Goal: Transaction & Acquisition: Purchase product/service

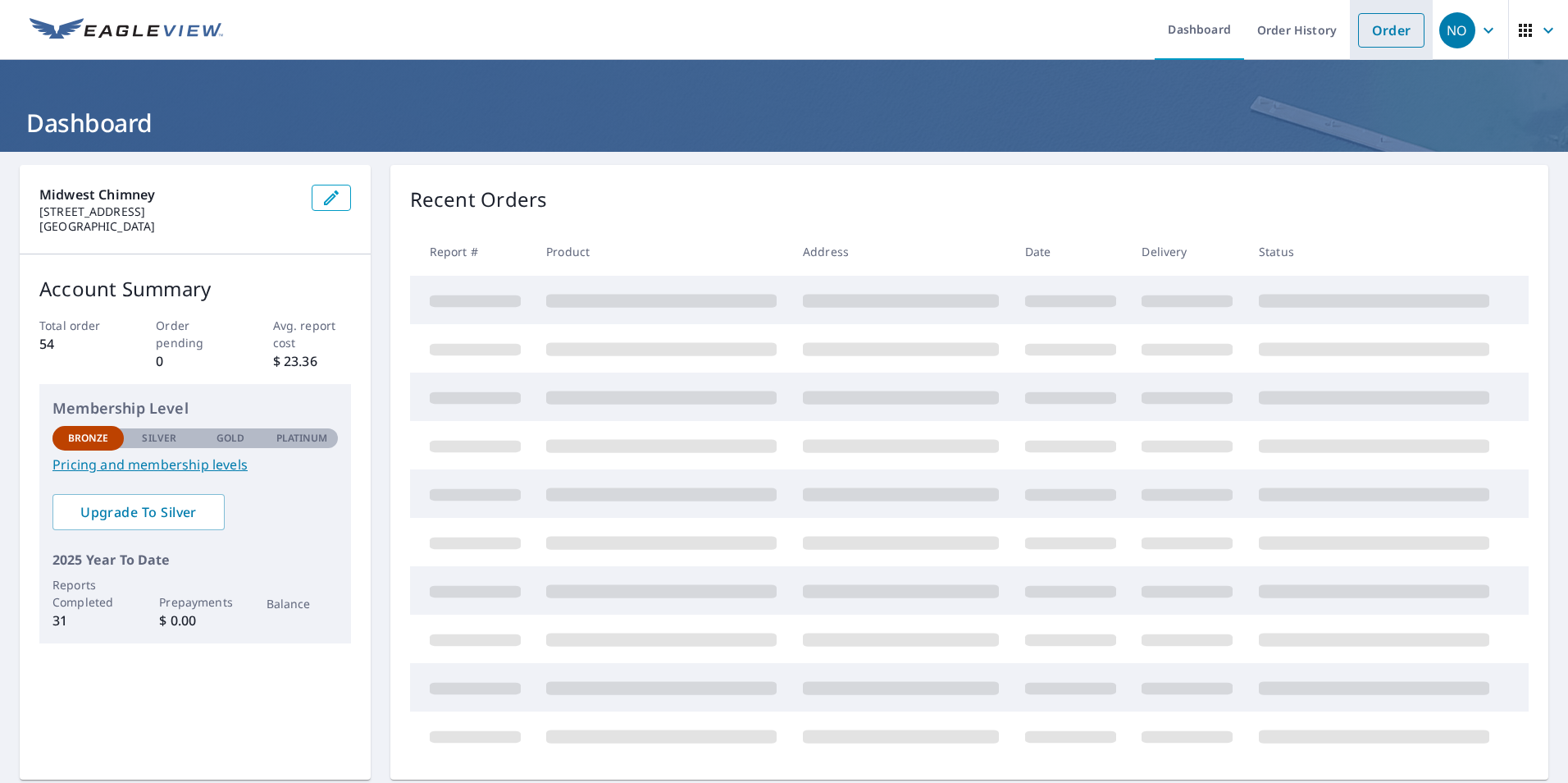
click at [1379, 27] on link "Order" at bounding box center [1391, 30] width 67 height 35
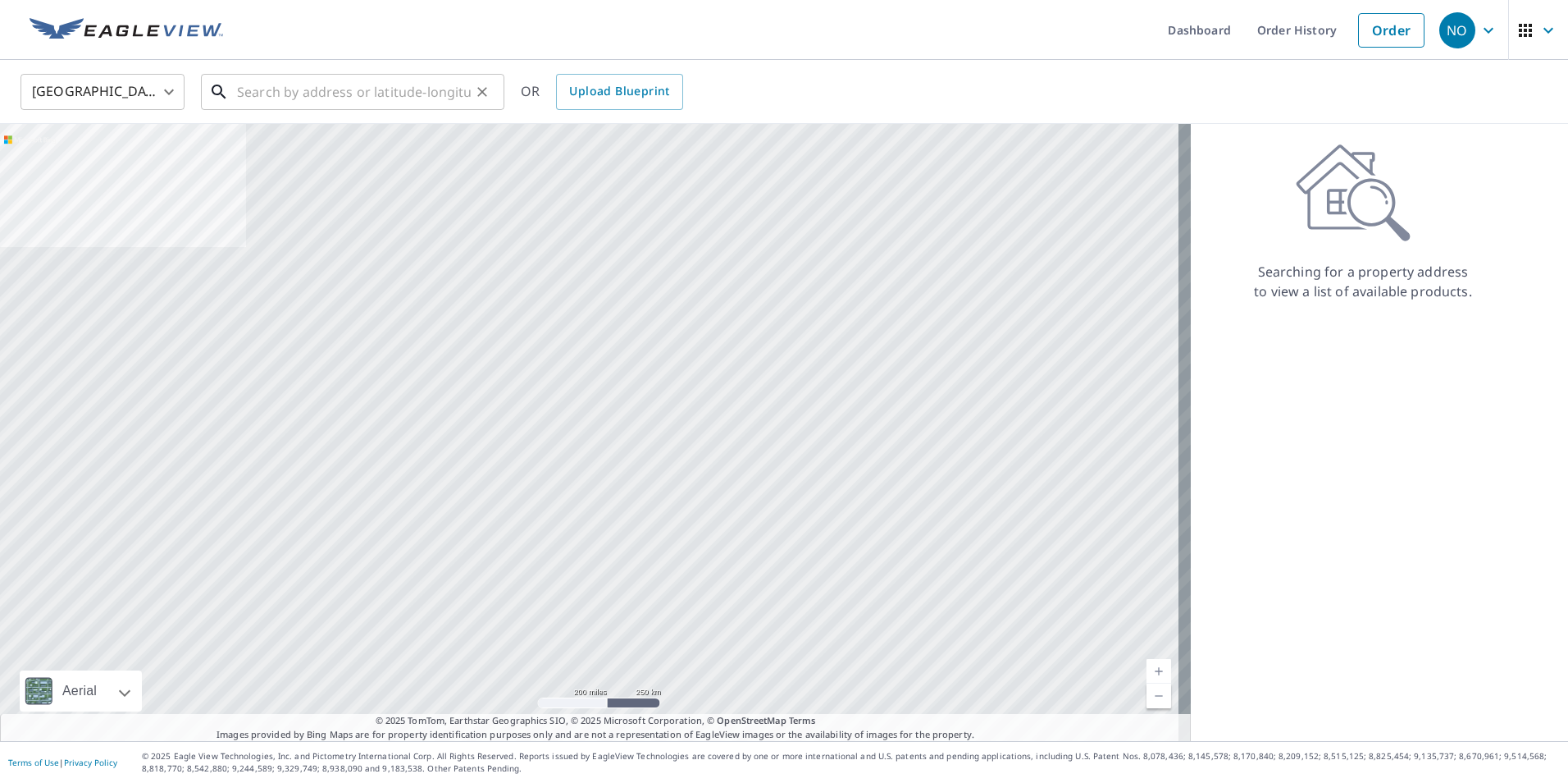
click at [417, 88] on input "text" at bounding box center [354, 91] width 234 height 46
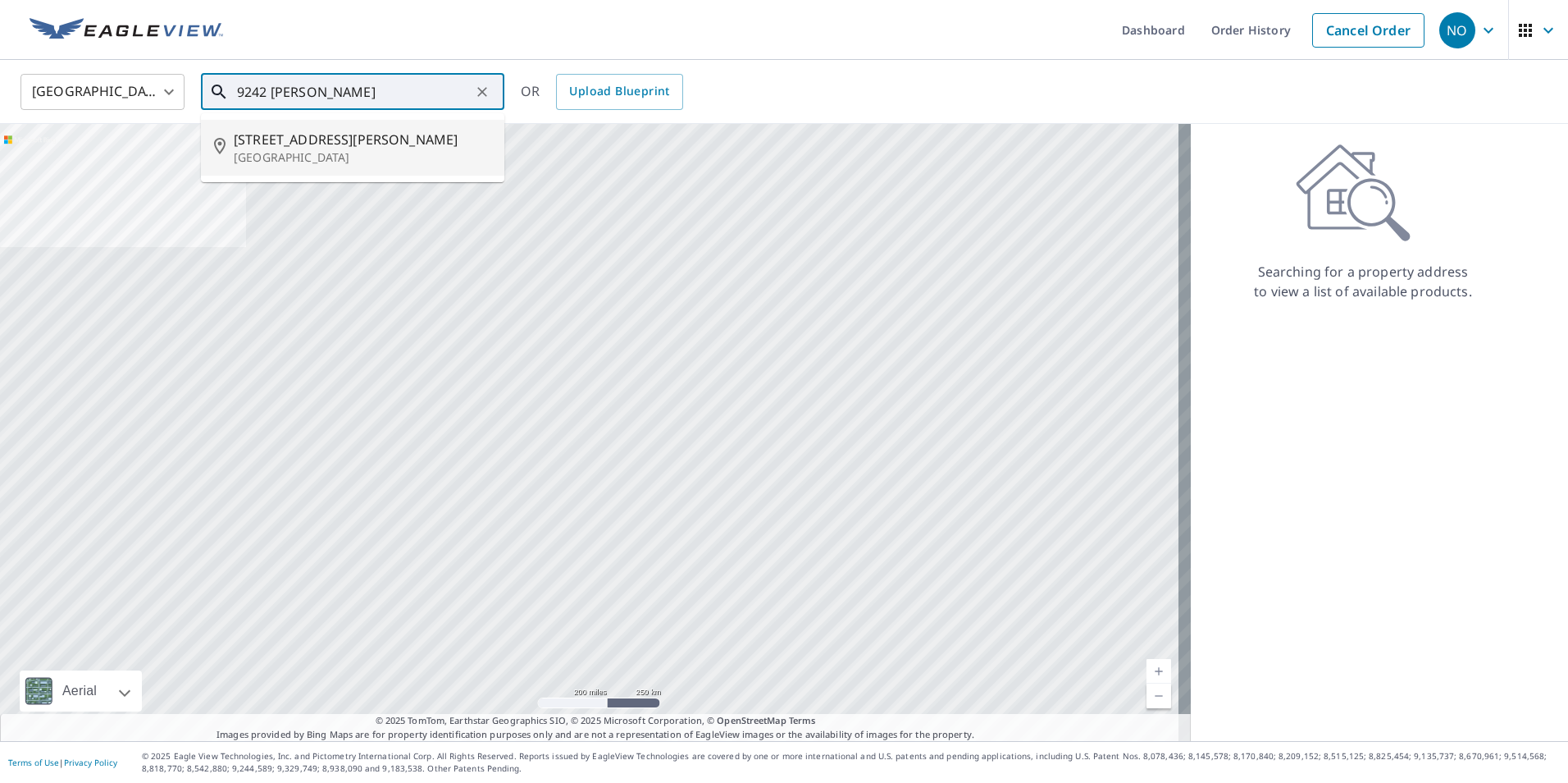
click at [384, 145] on span "[STREET_ADDRESS][PERSON_NAME]" at bounding box center [362, 139] width 257 height 20
type input "[STREET_ADDRESS][PERSON_NAME]"
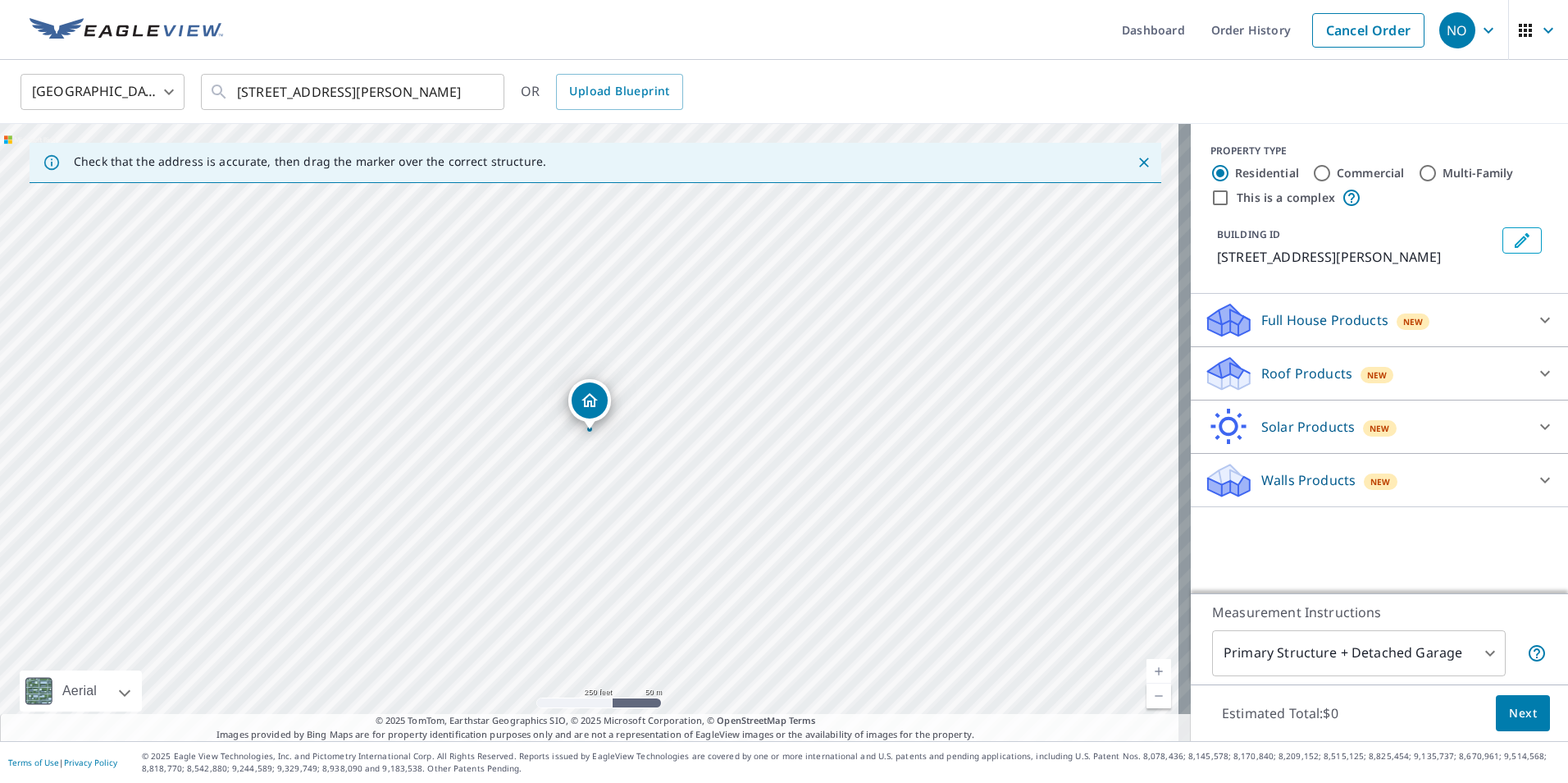
click at [1402, 378] on div "Roof Products New" at bounding box center [1364, 374] width 322 height 38
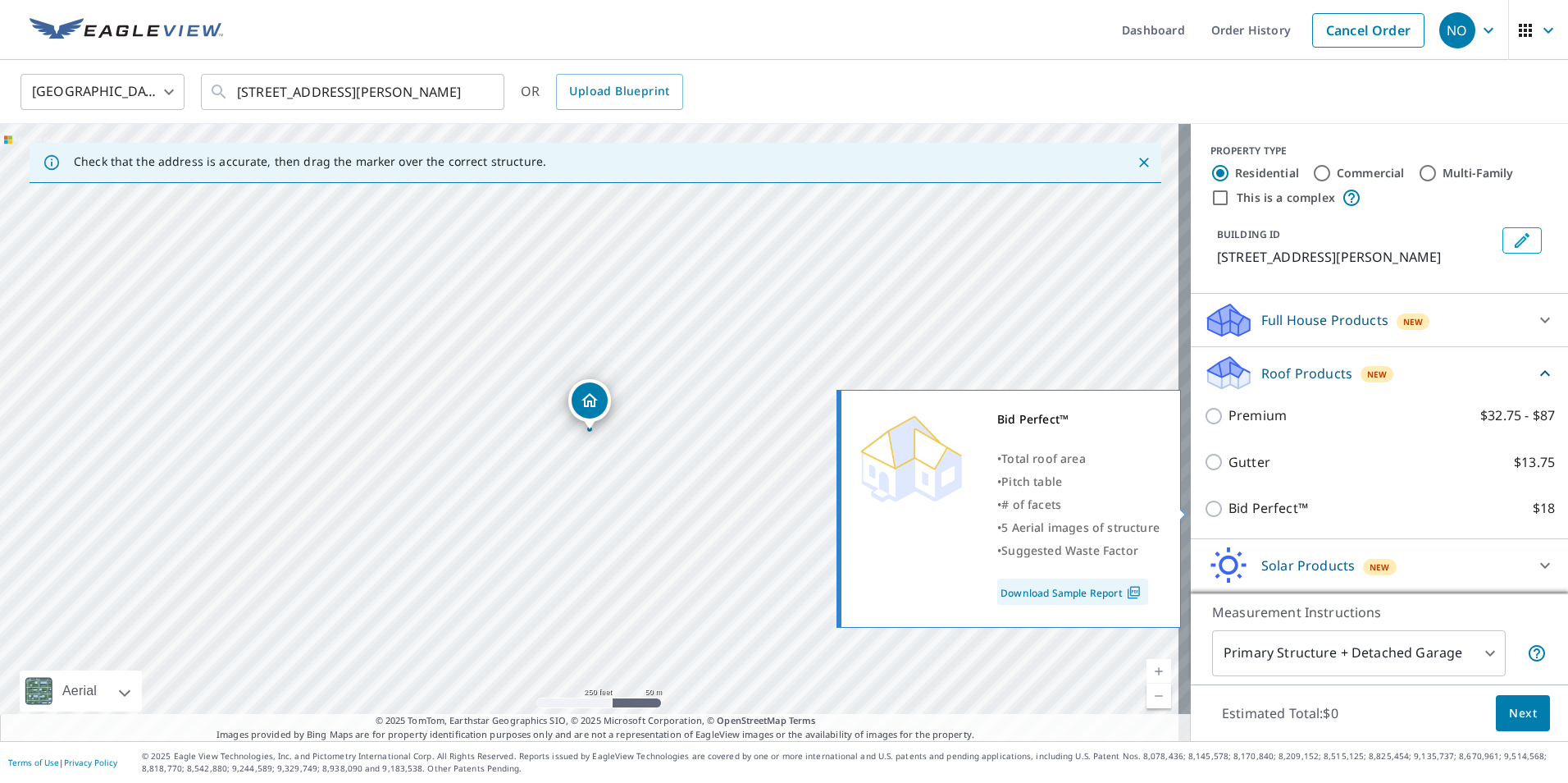
click at [1204, 512] on input "Bid Perfect™ $18" at bounding box center [1216, 508] width 24 height 20
checkbox input "true"
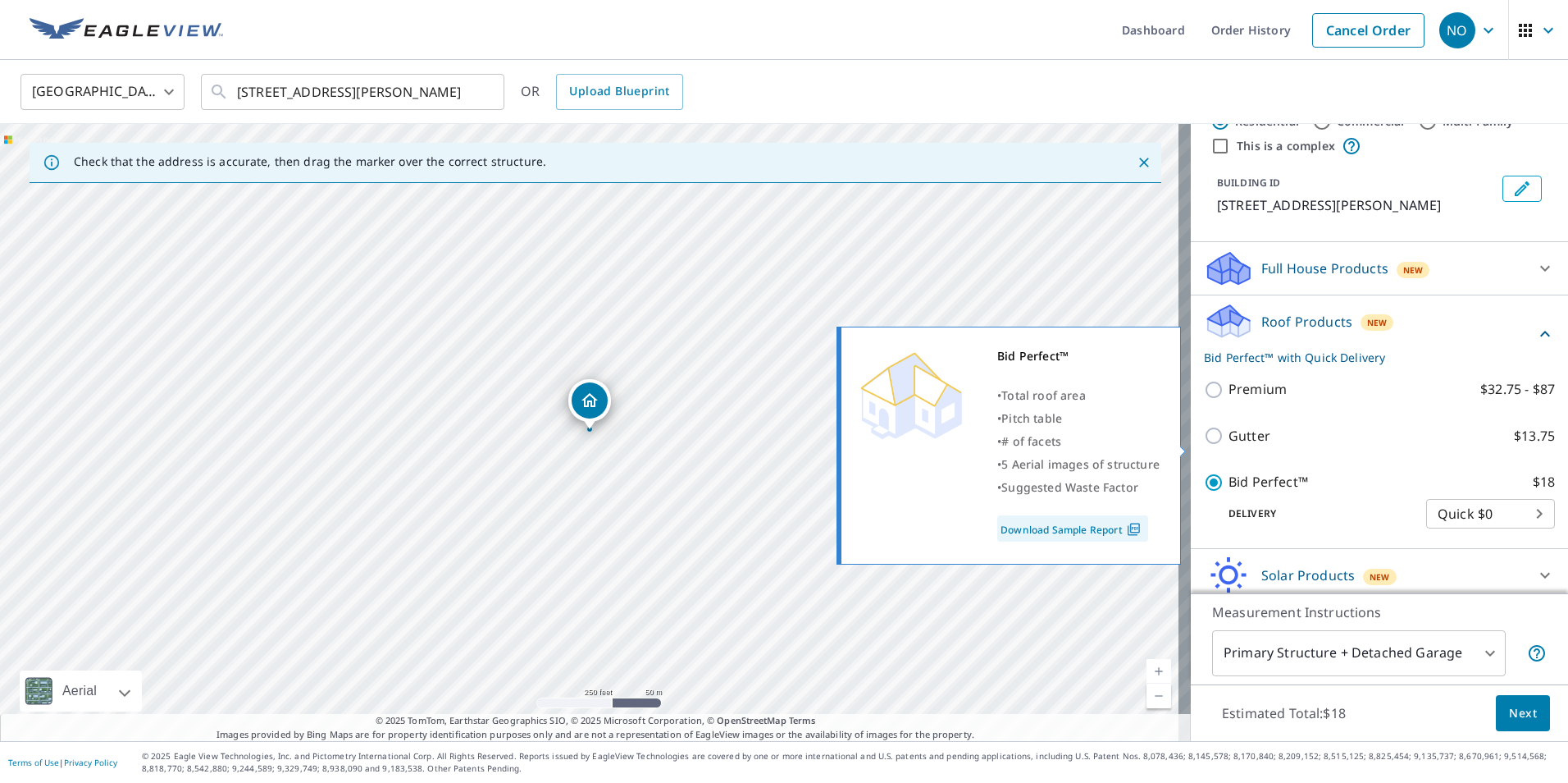
scroll to position [114, 0]
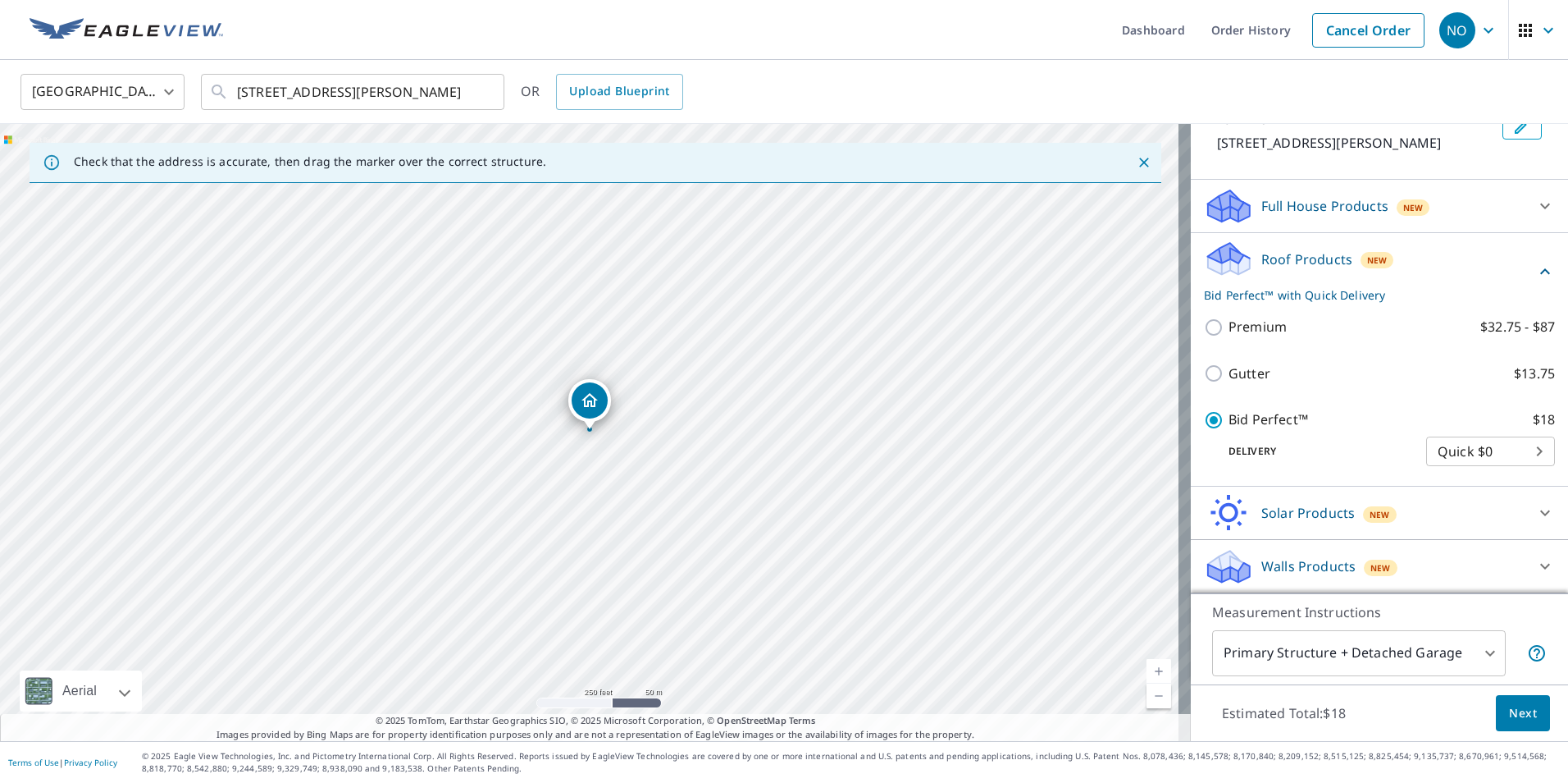
click at [1518, 713] on span "Next" at bounding box center [1523, 714] width 28 height 21
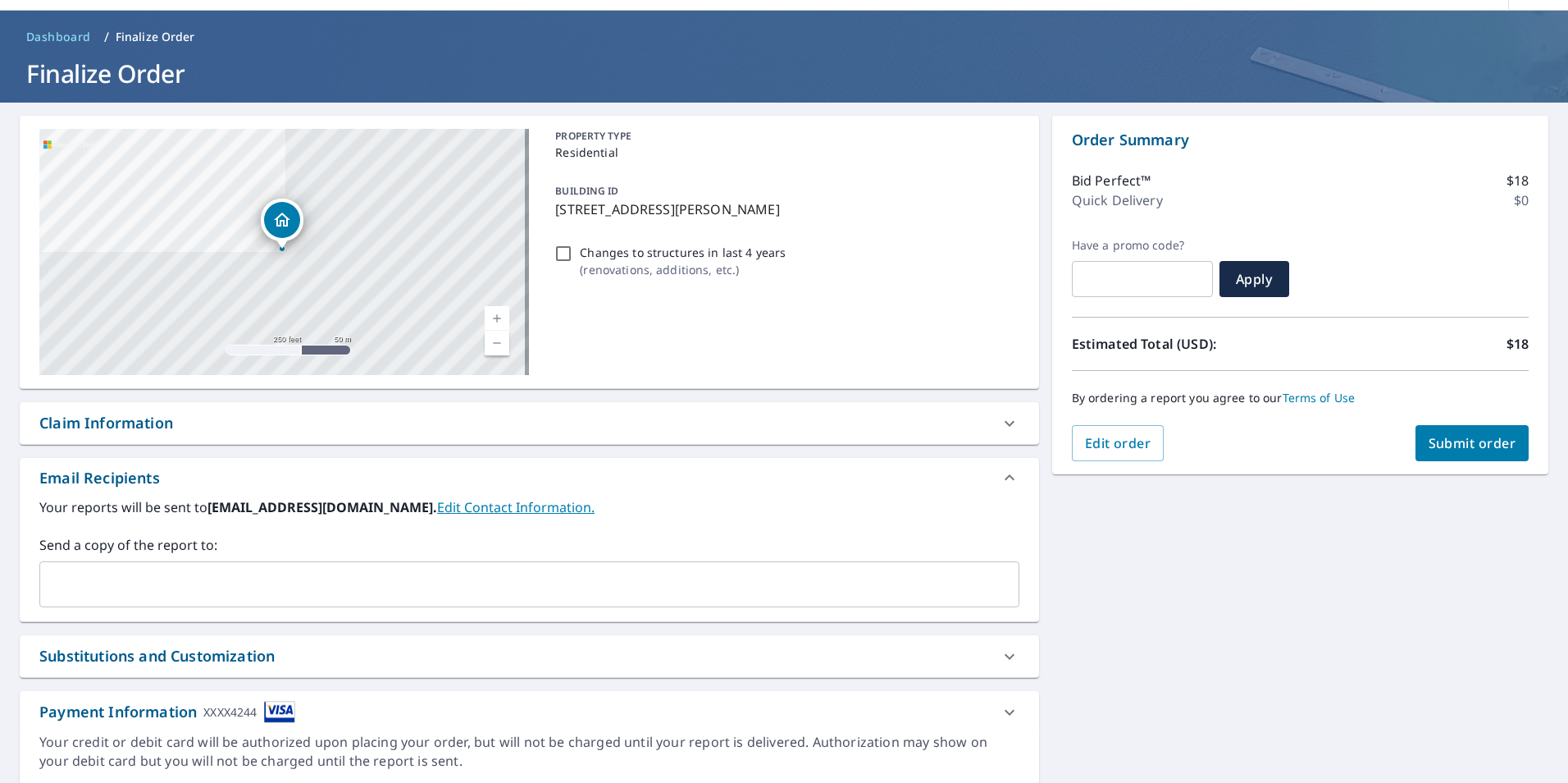
scroll to position [106, 0]
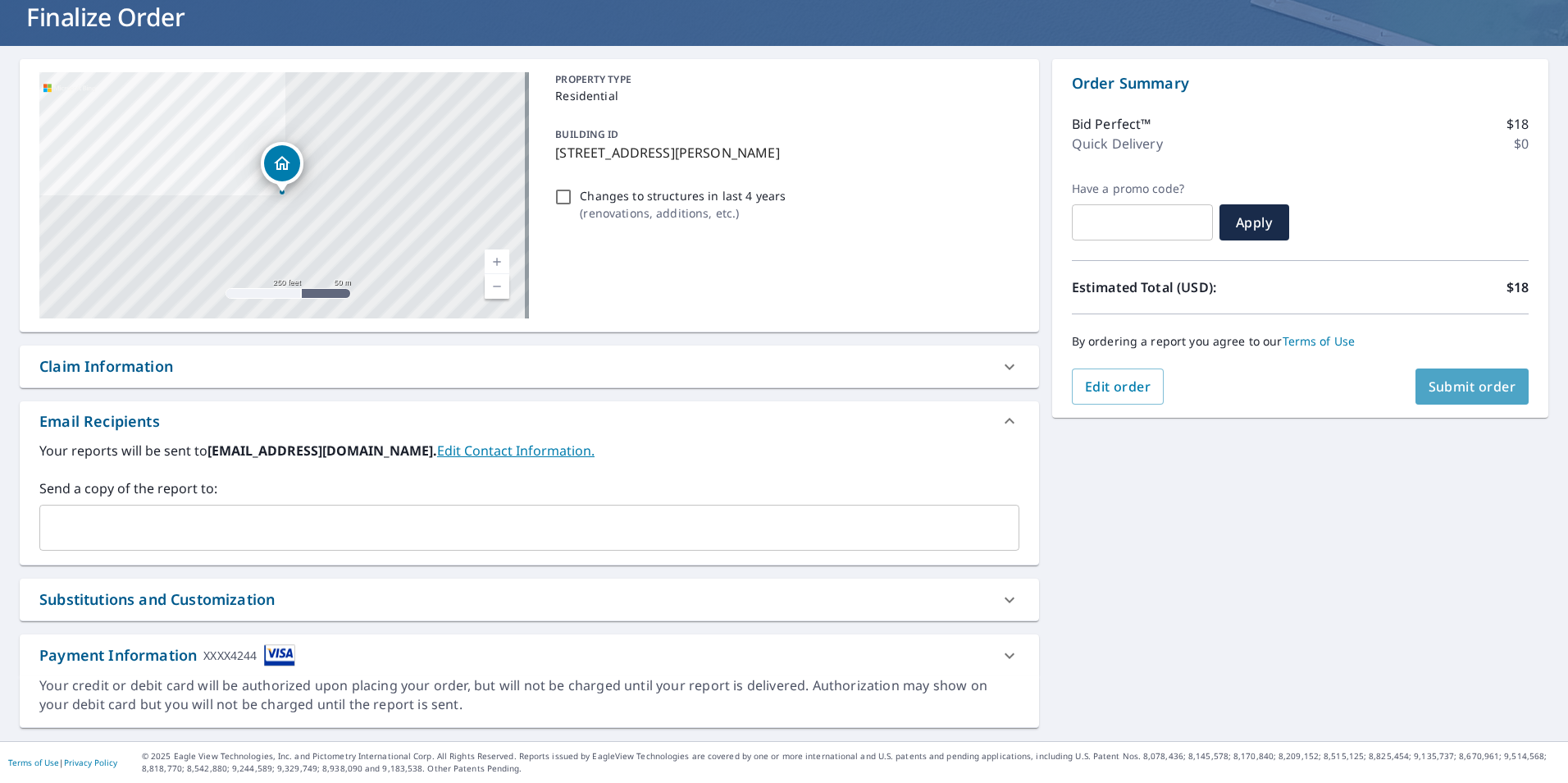
click at [1435, 386] on span "Submit order" at bounding box center [1472, 386] width 88 height 18
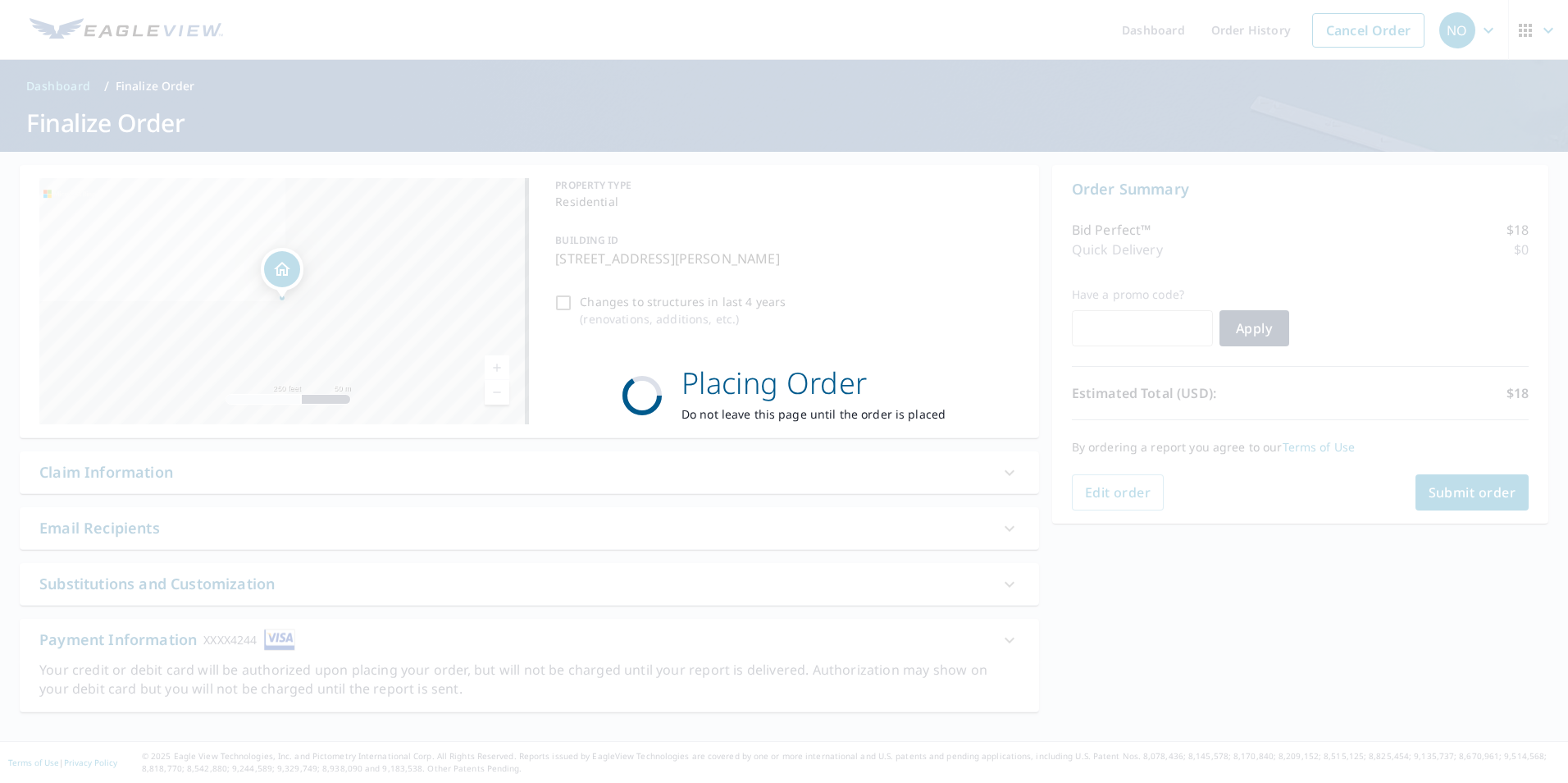
scroll to position [0, 0]
